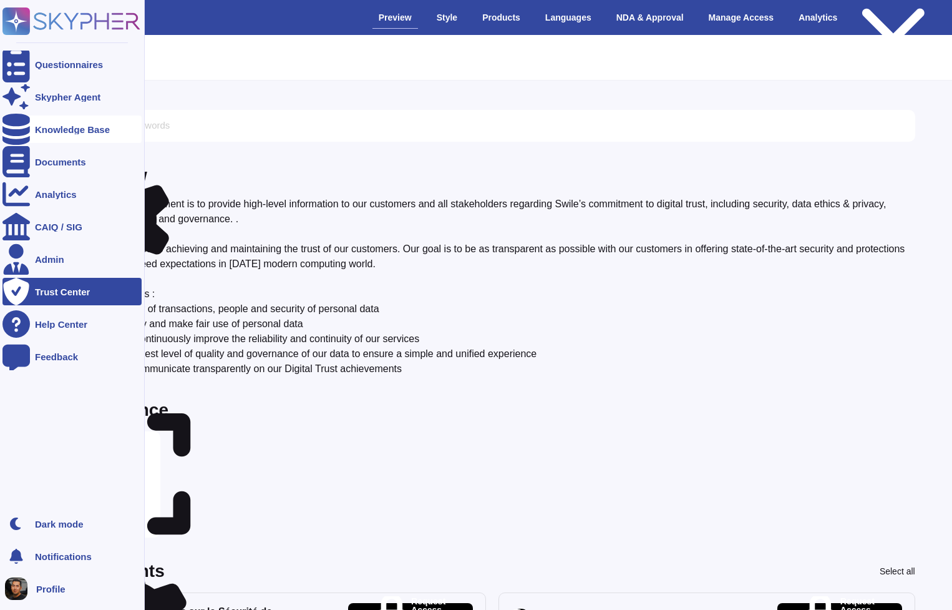
click at [87, 136] on div "Knowledge Base" at bounding box center [71, 128] width 139 height 27
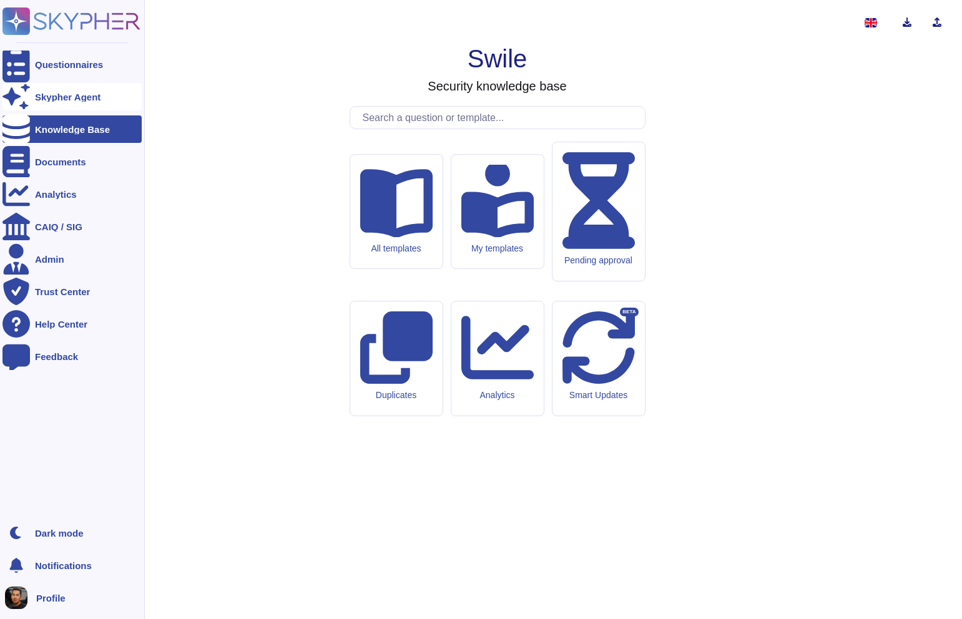
click at [87, 99] on div "Skypher Agent" at bounding box center [68, 96] width 66 height 9
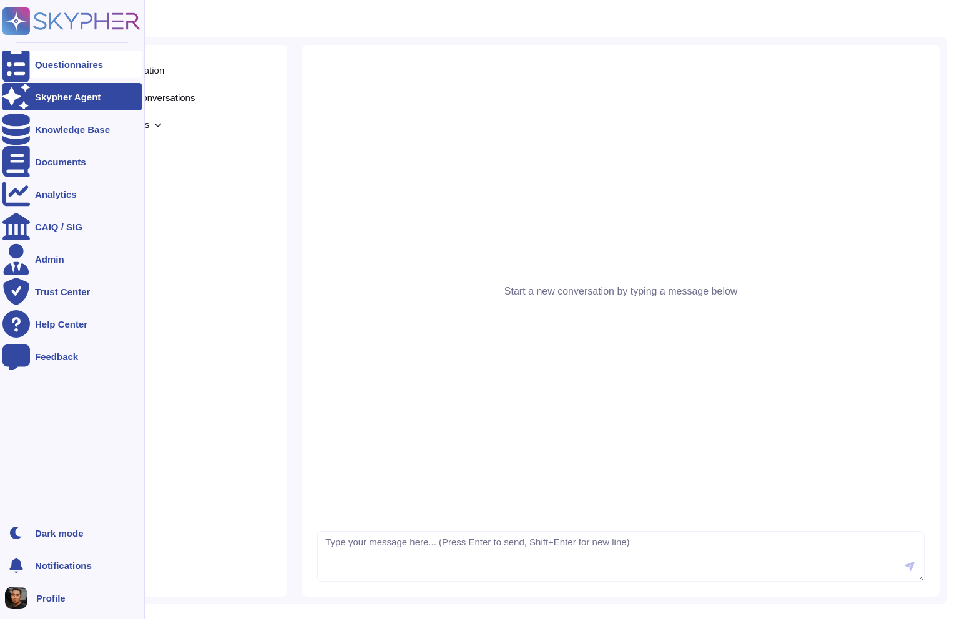
click at [90, 67] on div "Questionnaires" at bounding box center [69, 64] width 68 height 9
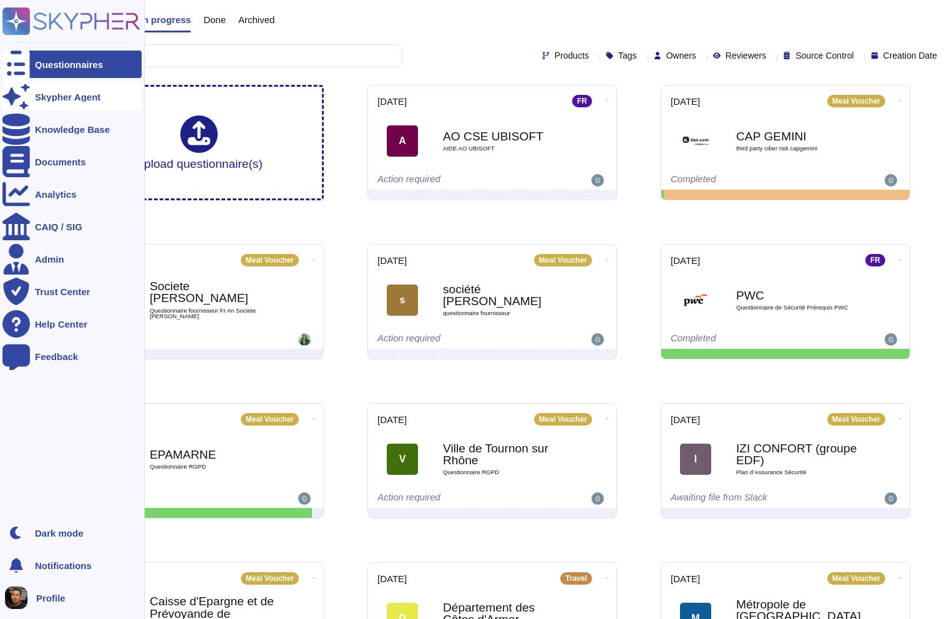
click at [78, 97] on div "Skypher Agent" at bounding box center [68, 96] width 66 height 9
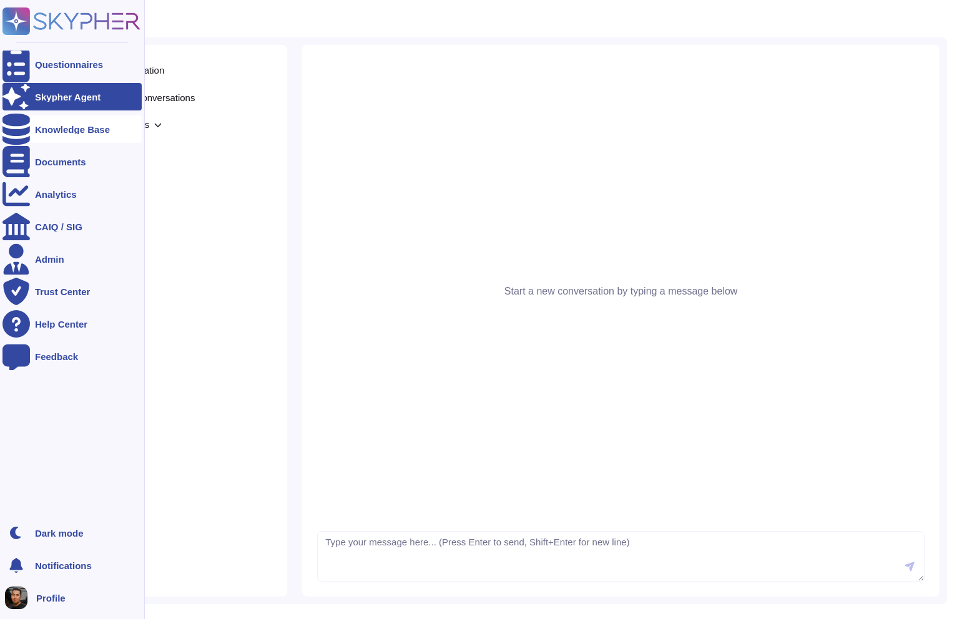
click at [72, 131] on div "Knowledge Base" at bounding box center [72, 129] width 75 height 9
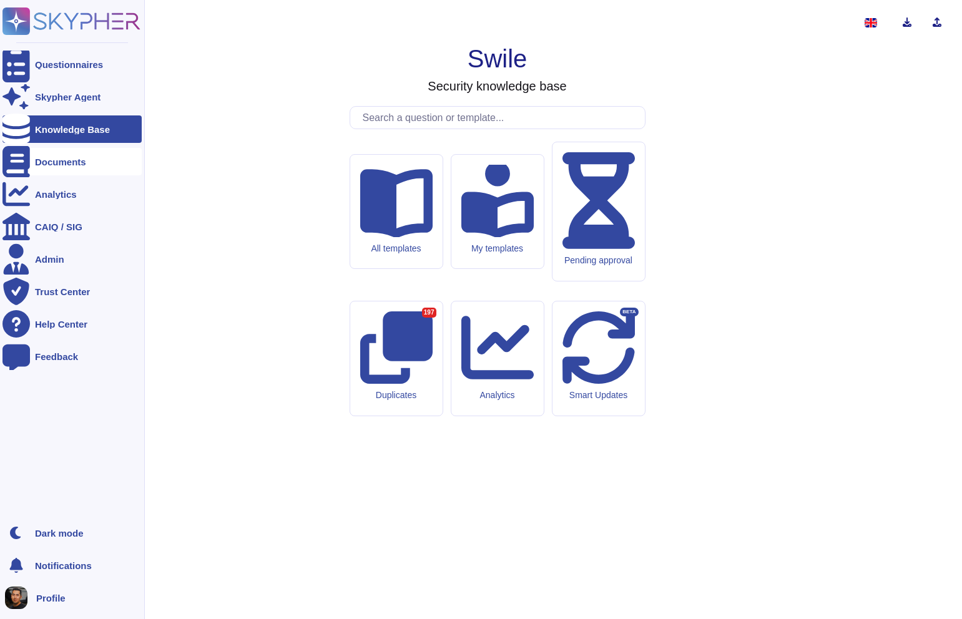
click at [73, 169] on div "Documents" at bounding box center [71, 161] width 139 height 27
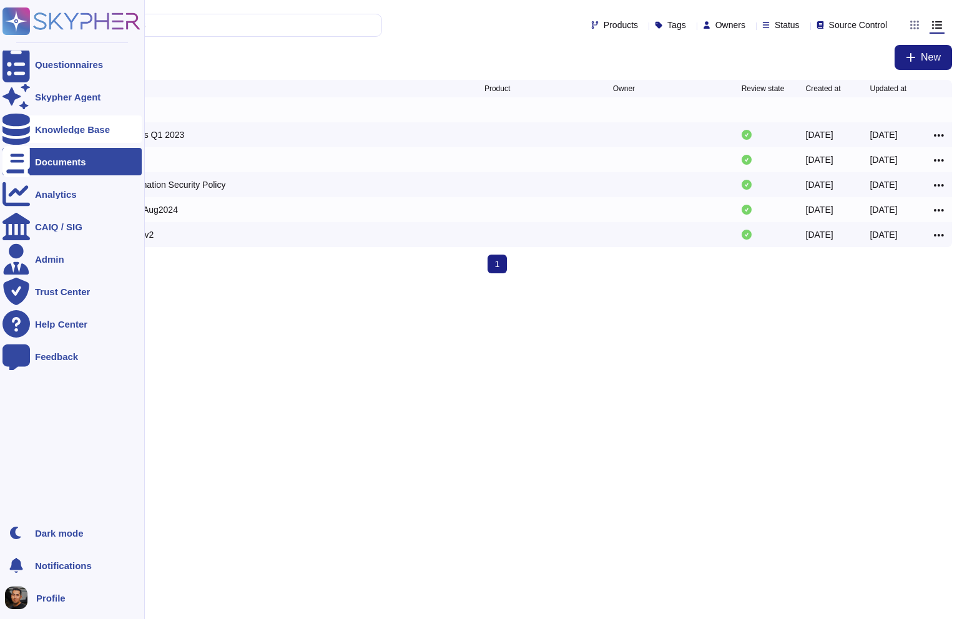
click at [92, 132] on div "Knowledge Base" at bounding box center [72, 129] width 75 height 9
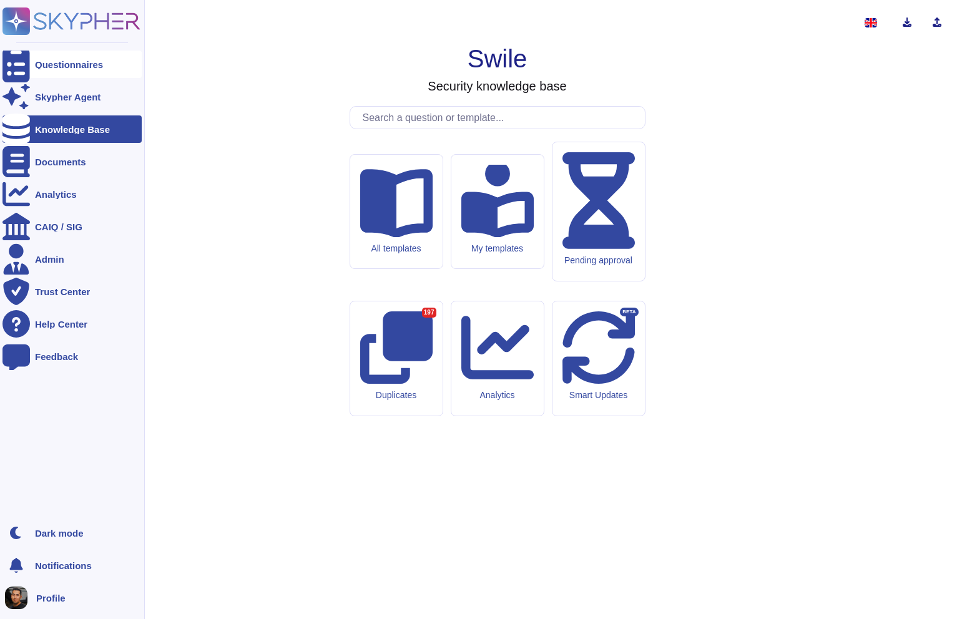
click at [69, 71] on div "Questionnaires" at bounding box center [71, 64] width 139 height 27
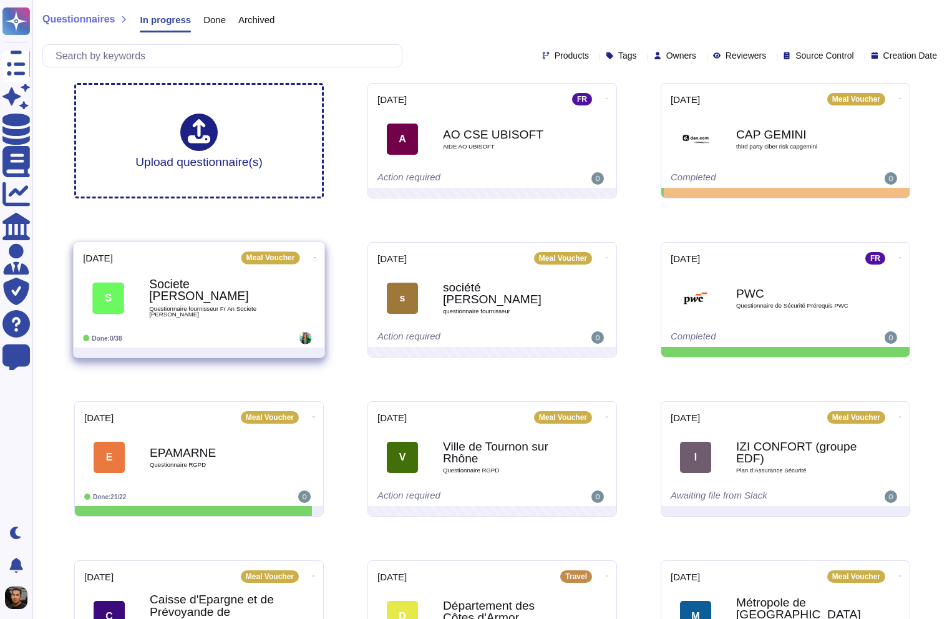
scroll to position [2, 0]
click at [202, 305] on span "Questionnaire fournisseur Fr An Societe [PERSON_NAME]" at bounding box center [212, 311] width 126 height 12
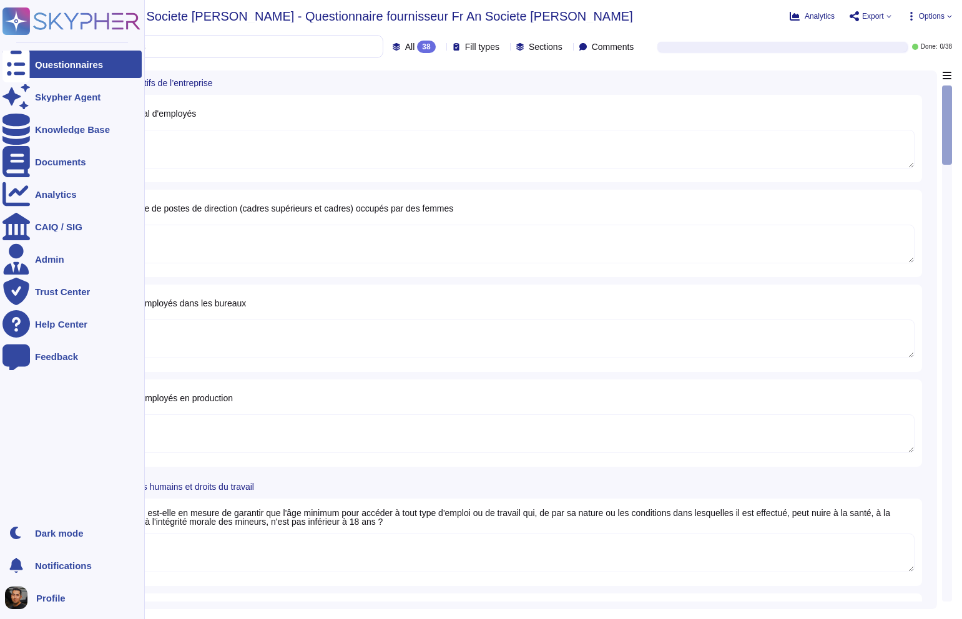
click at [43, 60] on div "Questionnaires" at bounding box center [69, 64] width 68 height 9
